Goal: Navigation & Orientation: Find specific page/section

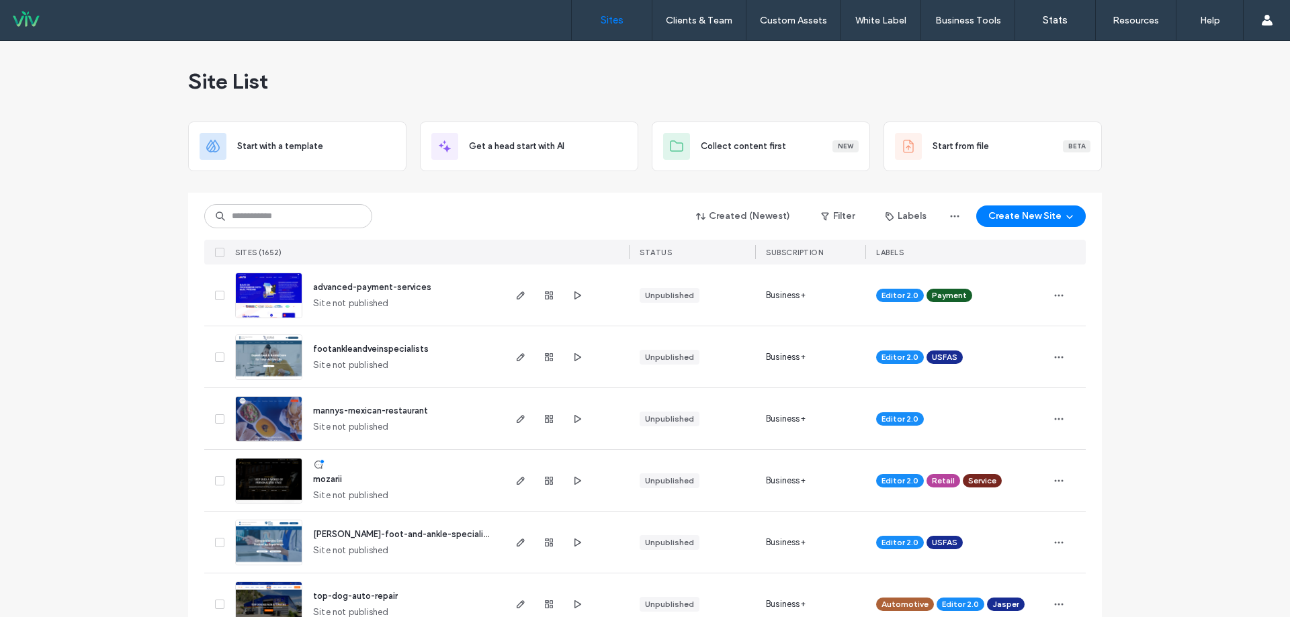
click at [267, 210] on input at bounding box center [288, 216] width 168 height 24
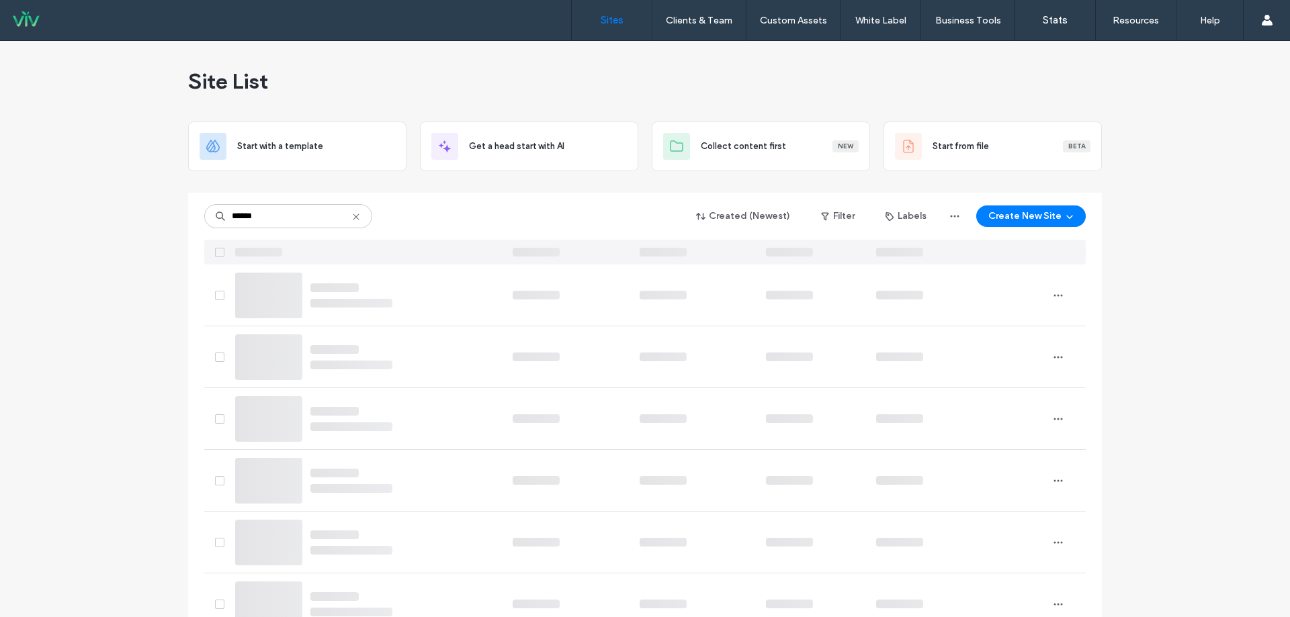
type input "******"
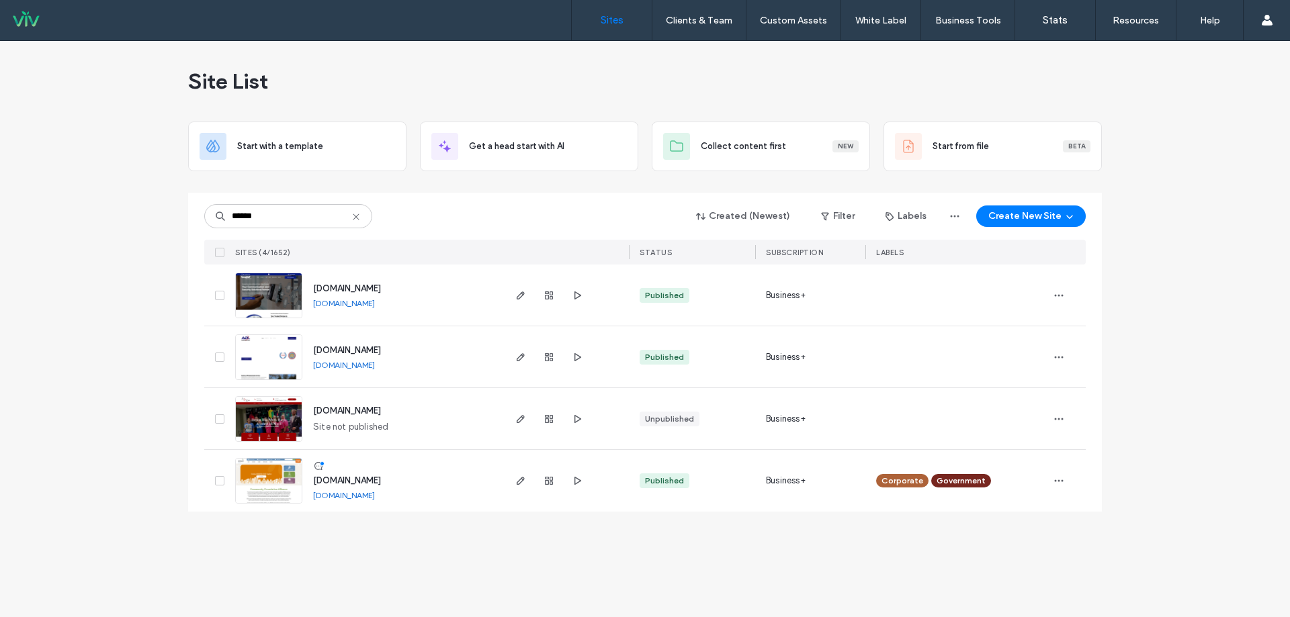
drag, startPoint x: 370, startPoint y: 476, endPoint x: 263, endPoint y: 470, distance: 107.0
click at [371, 477] on span "[DOMAIN_NAME]" at bounding box center [347, 481] width 68 height 10
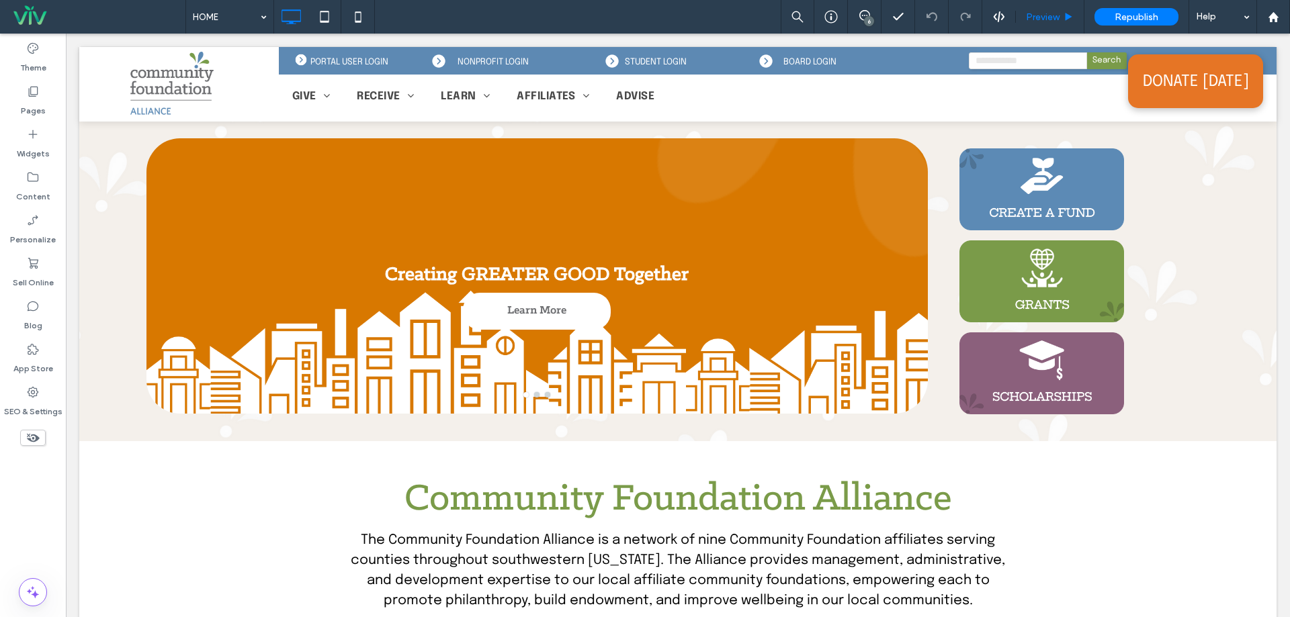
click at [1033, 19] on span "Preview" at bounding box center [1043, 16] width 34 height 11
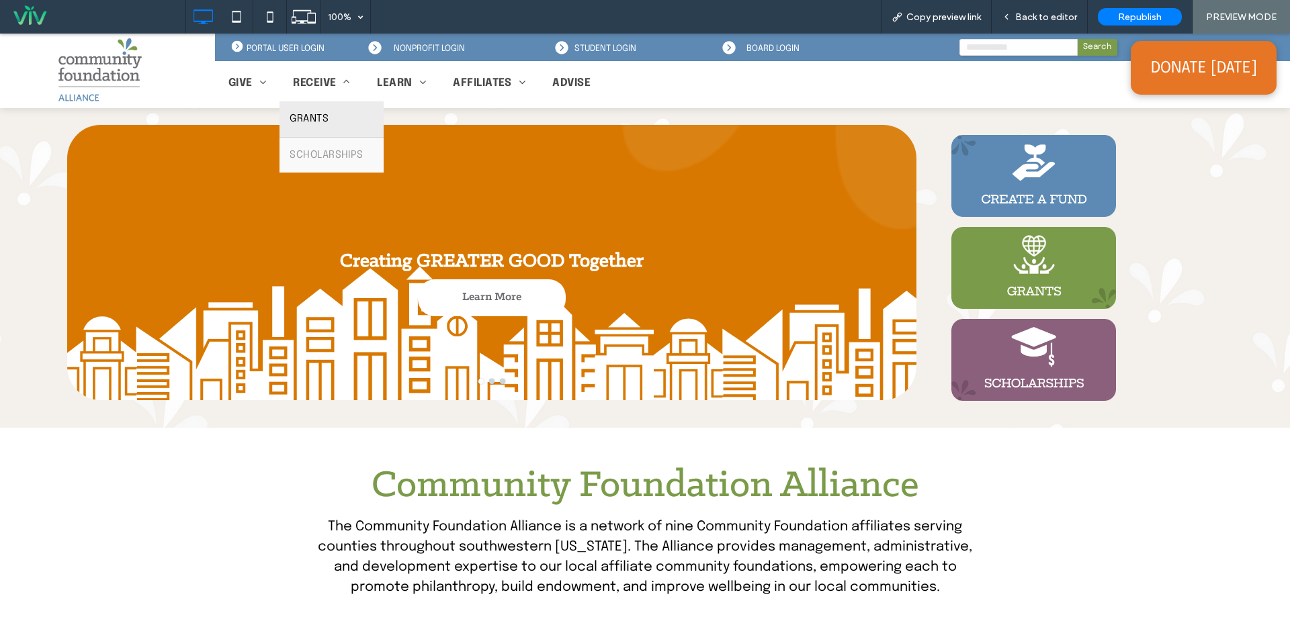
click at [326, 109] on link "GRANTS" at bounding box center [330, 119] width 103 height 36
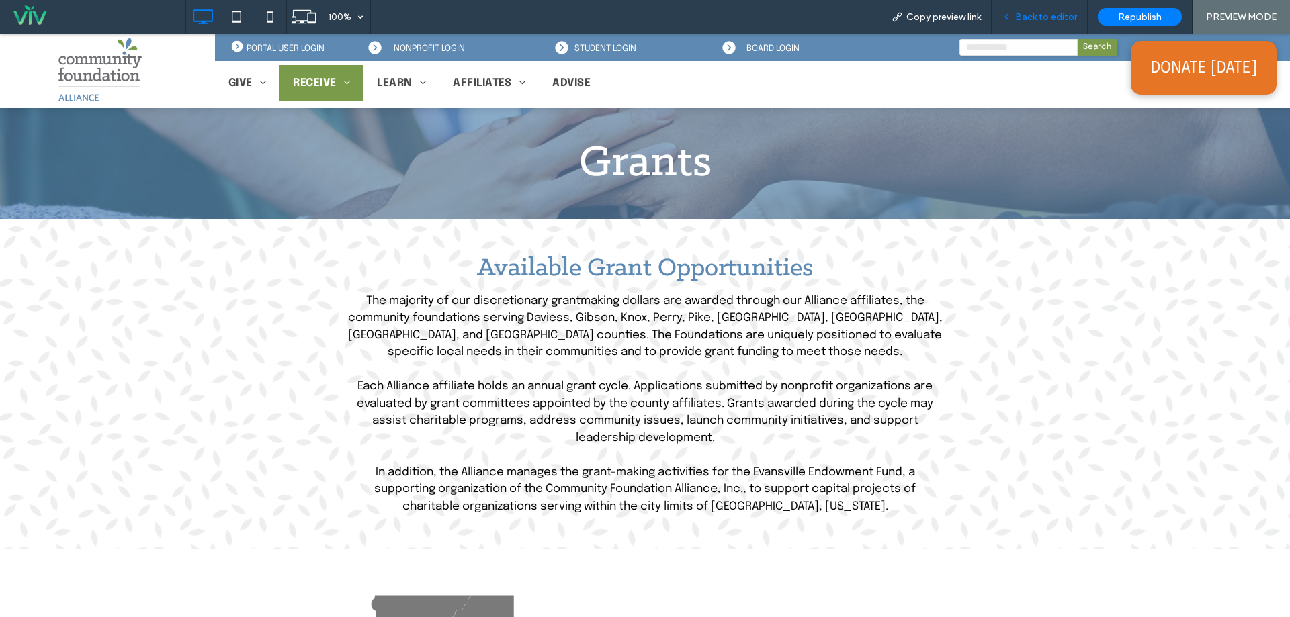
click at [1053, 16] on span "Back to editor" at bounding box center [1046, 16] width 62 height 11
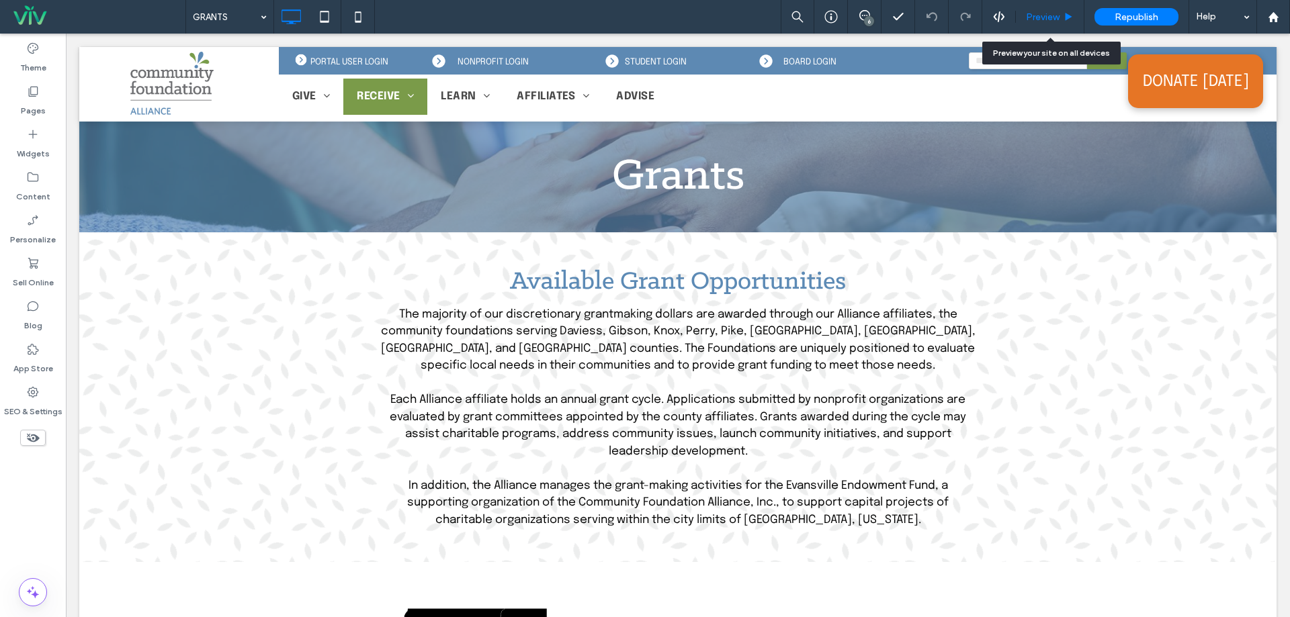
click at [1043, 26] on div "Preview" at bounding box center [1050, 17] width 69 height 34
click at [1043, 18] on span "Preview" at bounding box center [1043, 16] width 34 height 11
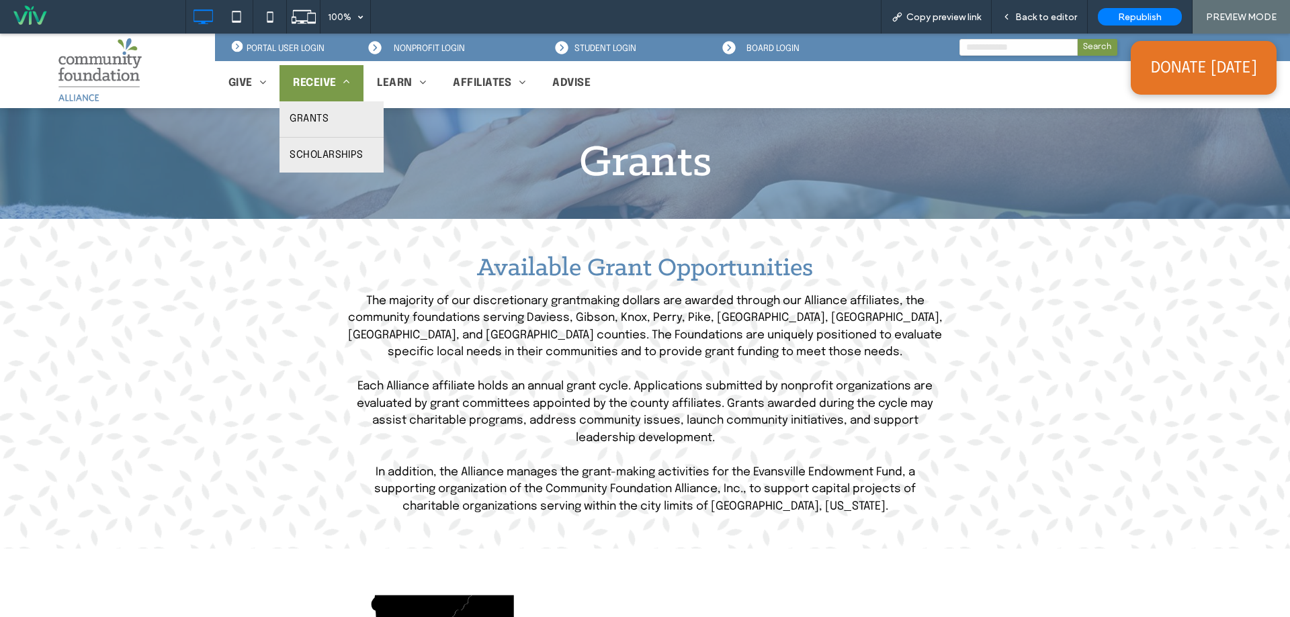
click at [310, 160] on span "SCHOLARSHIPS" at bounding box center [326, 155] width 73 height 15
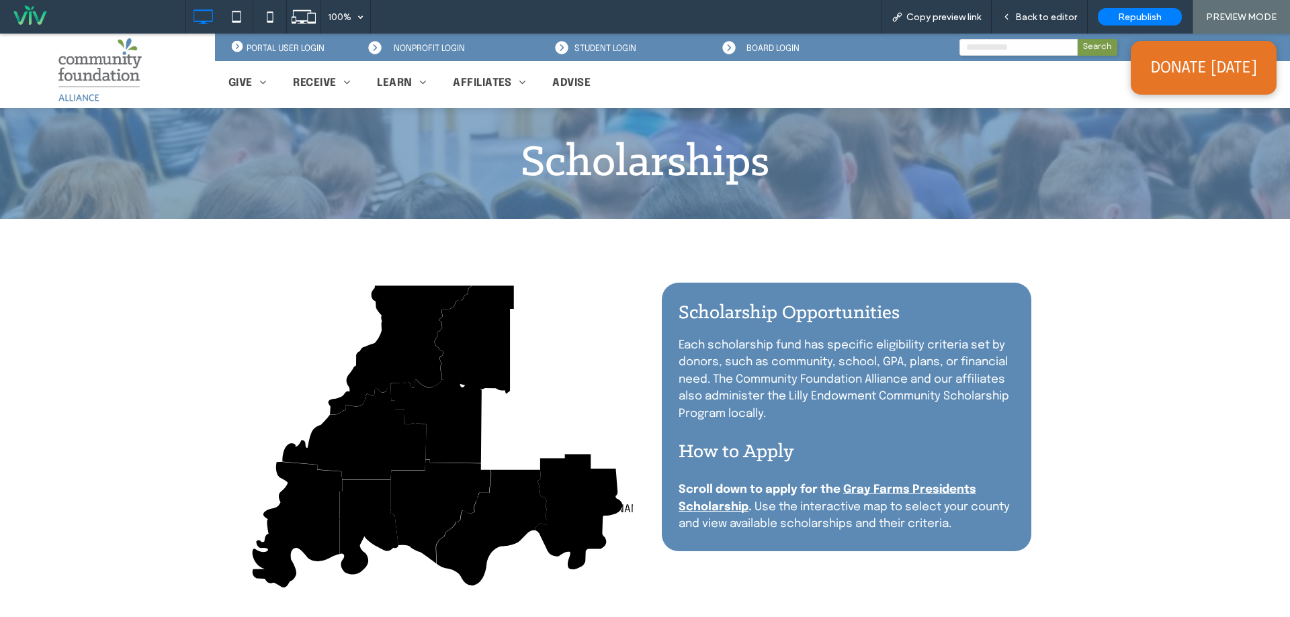
click at [112, 84] on img at bounding box center [100, 71] width 90 height 71
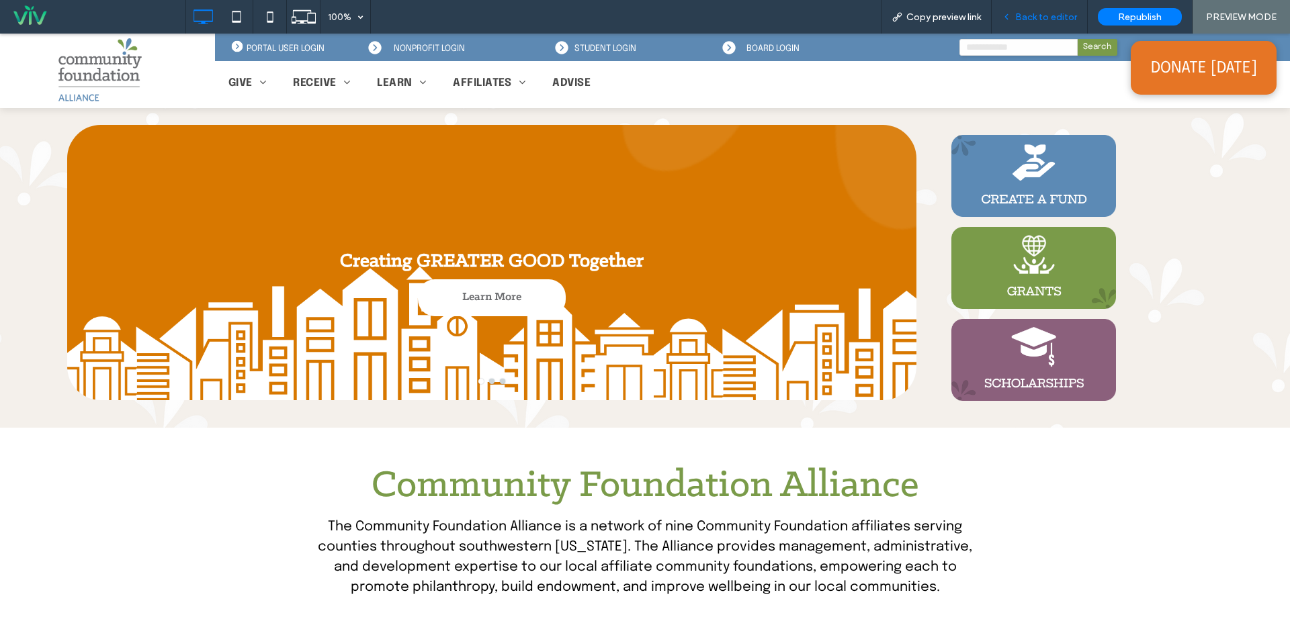
click at [1029, 19] on span "Back to editor" at bounding box center [1046, 16] width 62 height 11
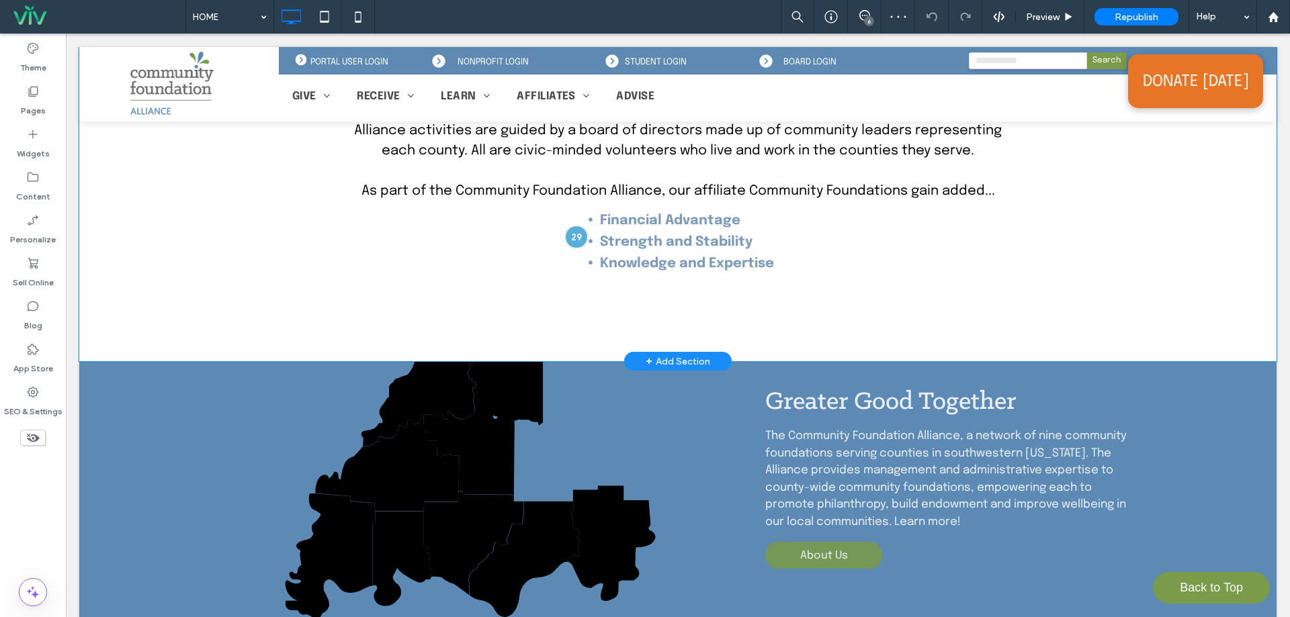
scroll to position [537, 0]
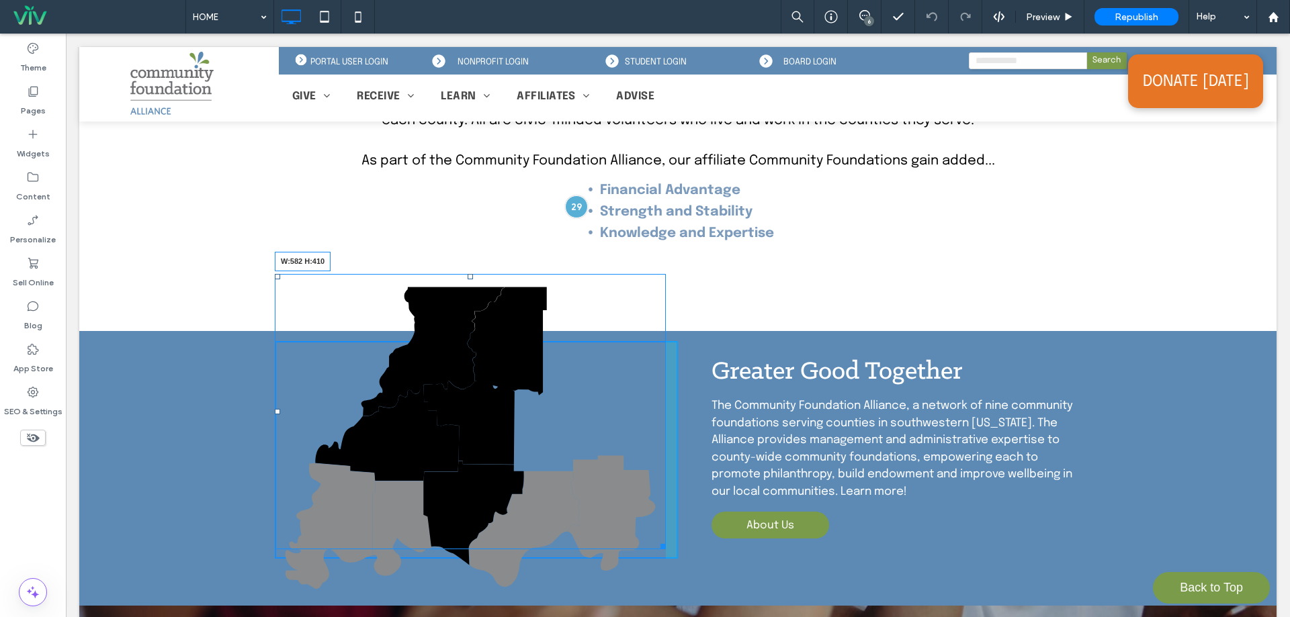
drag, startPoint x: 652, startPoint y: 545, endPoint x: 716, endPoint y: 580, distance: 72.7
click at [656, 545] on div at bounding box center [661, 544] width 10 height 10
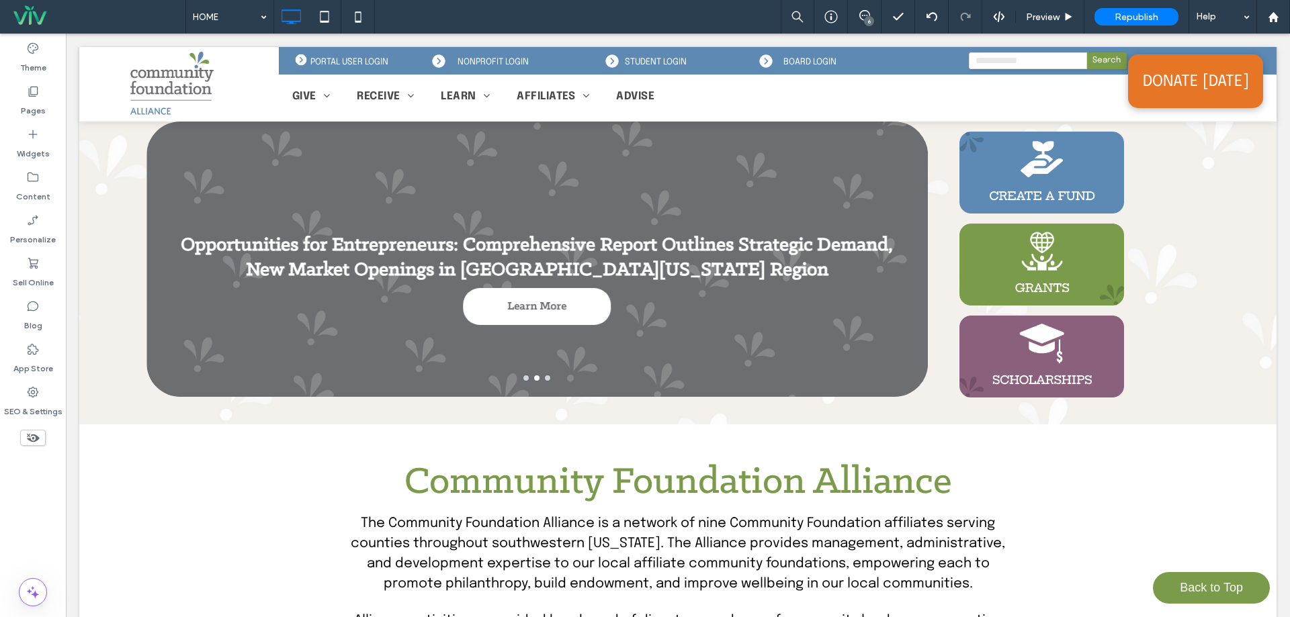
scroll to position [0, 0]
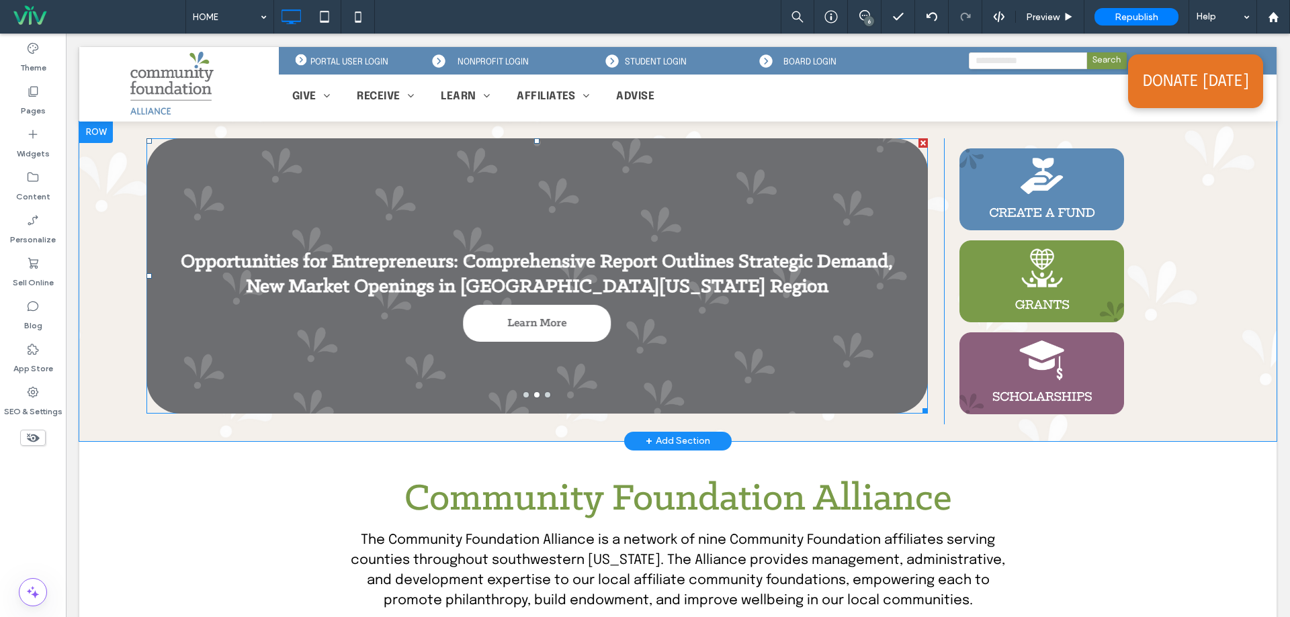
click at [455, 406] on div at bounding box center [536, 275] width 781 height 275
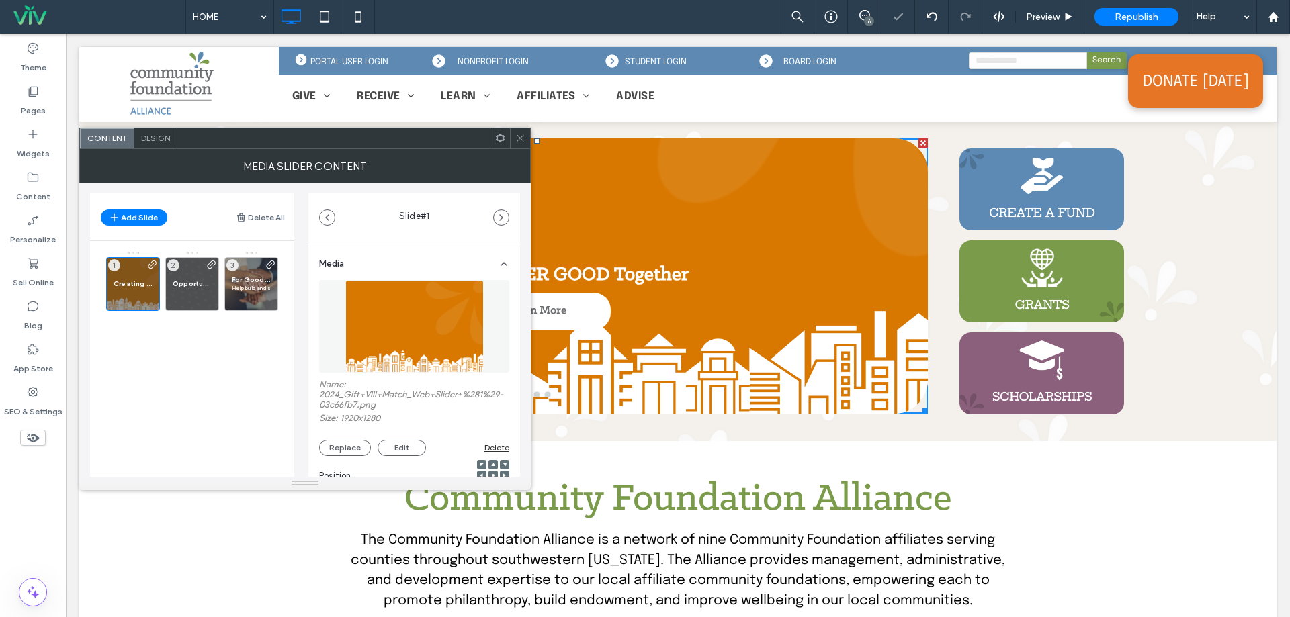
click at [523, 140] on use at bounding box center [520, 138] width 7 height 7
